Goal: Find specific page/section: Find specific page/section

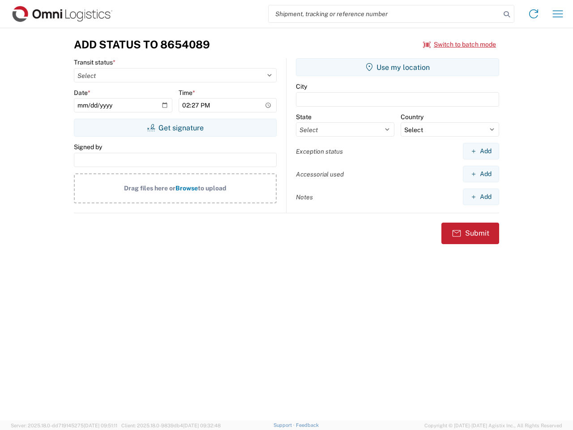
click at [384, 14] on input "search" at bounding box center [385, 13] width 232 height 17
click at [507, 14] on icon at bounding box center [506, 14] width 13 height 13
click at [534, 14] on icon at bounding box center [533, 14] width 14 height 14
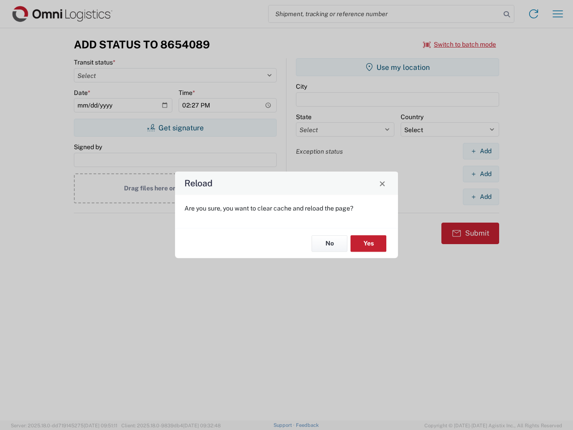
click at [460, 44] on div "Reload Are you sure, you want to clear cache and reload the page? No Yes" at bounding box center [286, 215] width 573 height 430
click at [175, 128] on div "Reload Are you sure, you want to clear cache and reload the page? No Yes" at bounding box center [286, 215] width 573 height 430
click at [397, 67] on div "Reload Are you sure, you want to clear cache and reload the page? No Yes" at bounding box center [286, 215] width 573 height 430
click at [481, 151] on div "Reload Are you sure, you want to clear cache and reload the page? No Yes" at bounding box center [286, 215] width 573 height 430
click at [481, 174] on div "Reload Are you sure, you want to clear cache and reload the page? No Yes" at bounding box center [286, 215] width 573 height 430
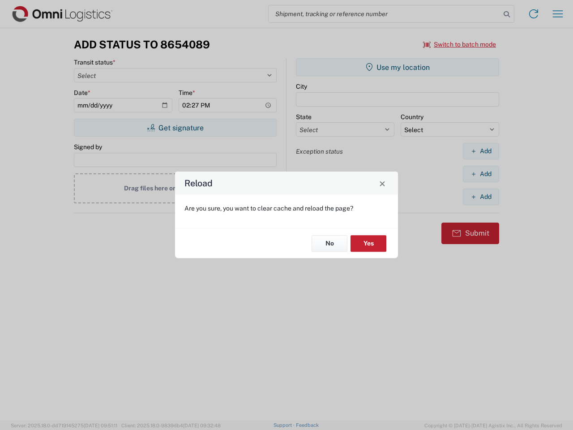
click at [481, 196] on div "Reload Are you sure, you want to clear cache and reload the page? No Yes" at bounding box center [286, 215] width 573 height 430
